Goal: Navigation & Orientation: Find specific page/section

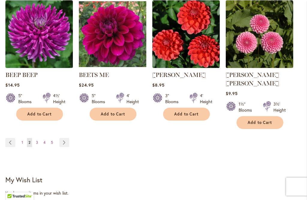
scroll to position [574, 0]
click at [37, 140] on span "3" at bounding box center [37, 142] width 2 height 5
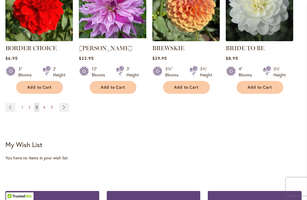
scroll to position [601, 0]
click at [43, 107] on span "4" at bounding box center [44, 107] width 2 height 5
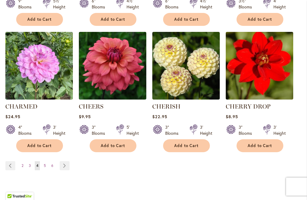
scroll to position [554, 0]
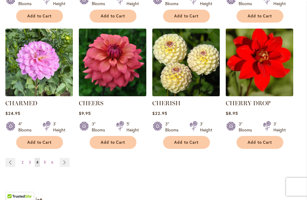
click at [46, 165] on link "Page 5" at bounding box center [44, 162] width 5 height 9
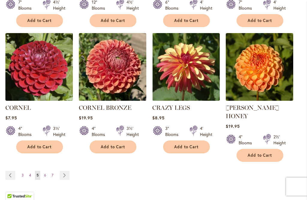
scroll to position [558, 0]
click at [45, 171] on link "Page 6" at bounding box center [45, 175] width 5 height 9
